Goal: Task Accomplishment & Management: Use online tool/utility

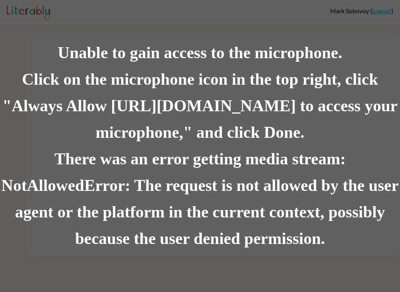
click at [97, 137] on div "Click on the microphone icon in the top right, click "Always Allow [URL][DOMAIN…" at bounding box center [200, 106] width 400 height 80
click at [93, 149] on div "There was an error getting media stream: NotAllowedError: The request is not al…" at bounding box center [200, 199] width 400 height 106
click at [313, 122] on div "Click on the microphone icon in the top right, click "Always Allow [URL][DOMAIN…" at bounding box center [200, 106] width 400 height 80
click at [321, 115] on div "Click on the microphone icon in the top right, click "Always Allow [URL][DOMAIN…" at bounding box center [200, 106] width 400 height 80
click at [41, 180] on div "There was an error getting media stream: NotAllowedError: The request is not al…" at bounding box center [200, 199] width 400 height 106
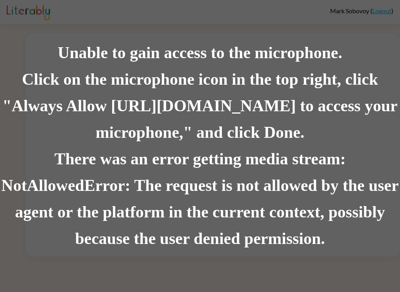
click at [41, 180] on div "There was an error getting media stream: NotAllowedError: The request is not al…" at bounding box center [200, 199] width 400 height 106
click at [64, 198] on div "There was an error getting media stream: NotAllowedError: The request is not al…" at bounding box center [200, 199] width 400 height 106
click at [15, 183] on div "There was an error getting media stream: NotAllowedError: The request is not al…" at bounding box center [200, 199] width 400 height 106
click at [31, 185] on div "There was an error getting media stream: NotAllowedError: The request is not al…" at bounding box center [200, 199] width 400 height 106
click at [40, 180] on div "There was an error getting media stream: NotAllowedError: The request is not al…" at bounding box center [200, 199] width 400 height 106
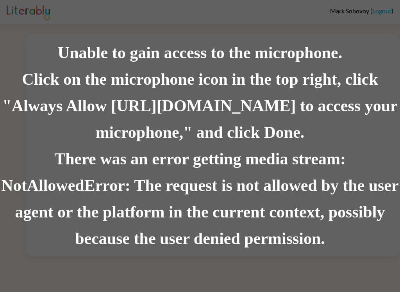
click at [46, 183] on div "There was an error getting media stream: NotAllowedError: The request is not al…" at bounding box center [200, 199] width 400 height 106
click at [57, 189] on div "There was an error getting media stream: NotAllowedError: The request is not al…" at bounding box center [200, 199] width 400 height 106
